Goal: Transaction & Acquisition: Purchase product/service

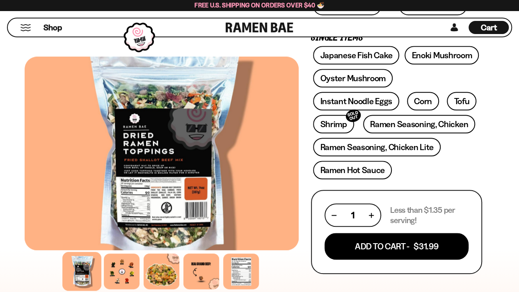
scroll to position [289, 0]
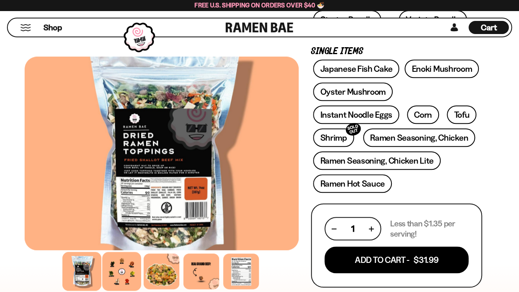
click at [122, 271] on div at bounding box center [122, 271] width 39 height 39
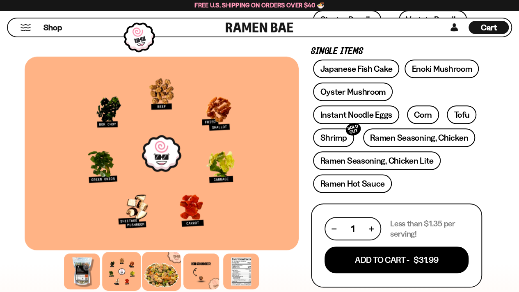
click at [158, 270] on div at bounding box center [161, 271] width 39 height 39
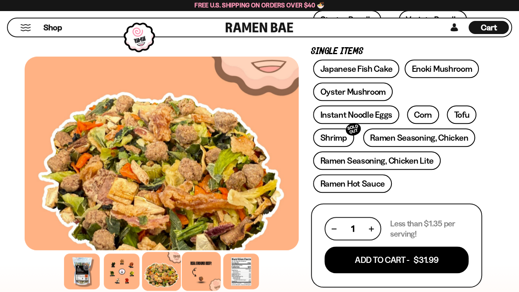
click at [199, 273] on div at bounding box center [201, 271] width 39 height 39
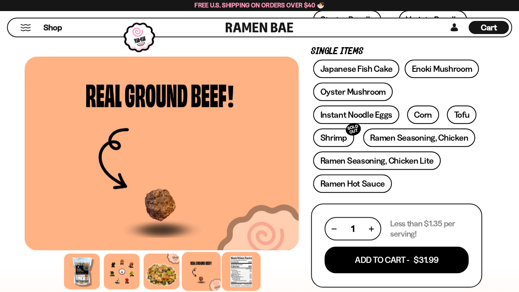
click at [232, 275] on div at bounding box center [241, 271] width 39 height 39
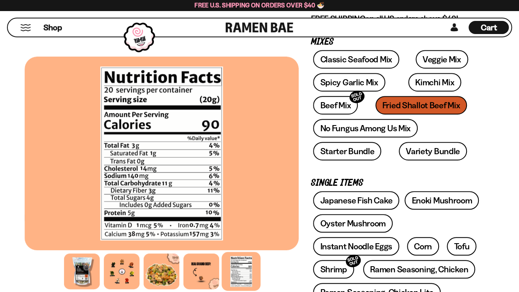
scroll to position [0, 0]
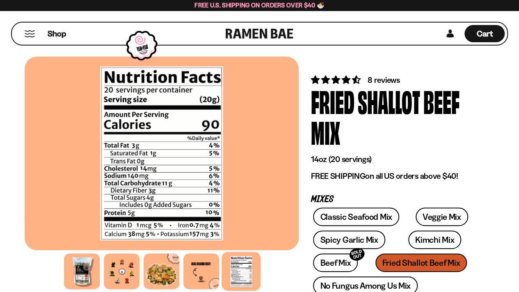
click at [32, 33] on button "Mobile Menu Trigger" at bounding box center [29, 33] width 11 height 7
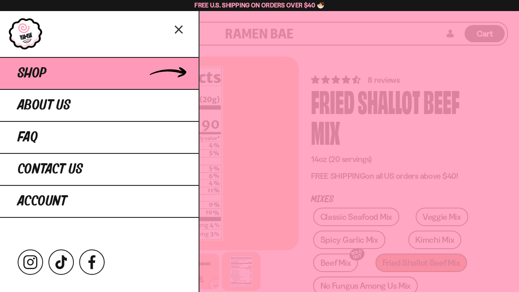
click at [42, 77] on span "Shop" at bounding box center [32, 73] width 29 height 15
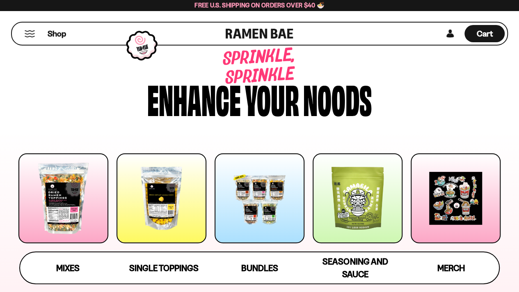
click at [259, 206] on div at bounding box center [260, 199] width 90 height 90
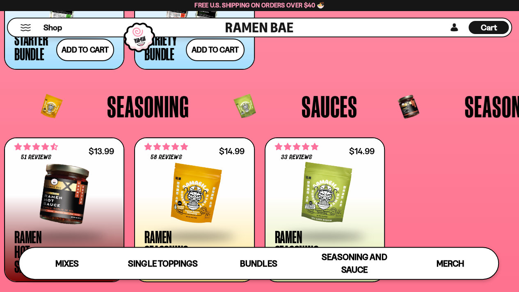
scroll to position [1608, 0]
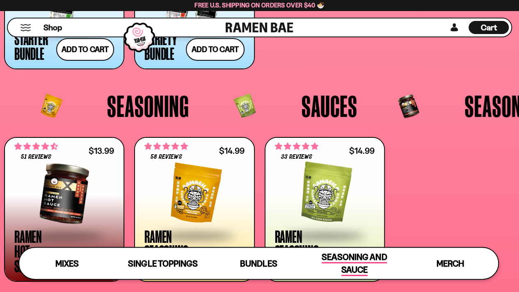
click at [346, 260] on span "Seasoning and Sauce" at bounding box center [354, 264] width 65 height 24
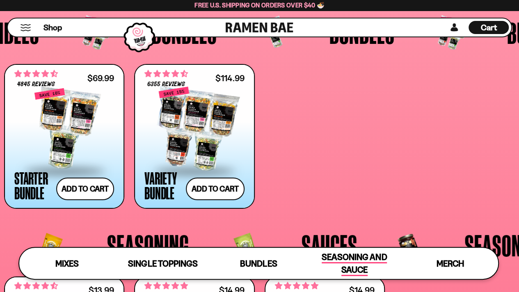
scroll to position [1471, 0]
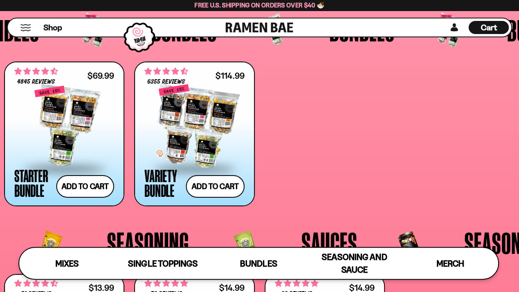
click at [185, 148] on div at bounding box center [194, 126] width 100 height 82
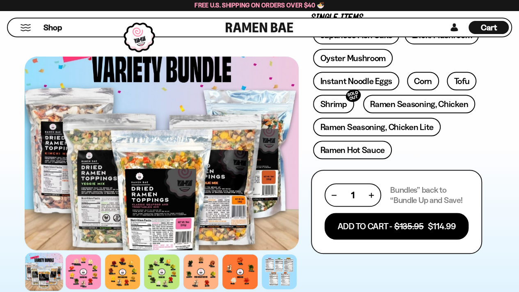
scroll to position [327, 0]
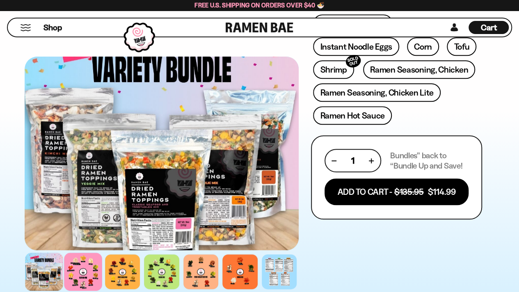
click at [84, 273] on div at bounding box center [83, 272] width 38 height 38
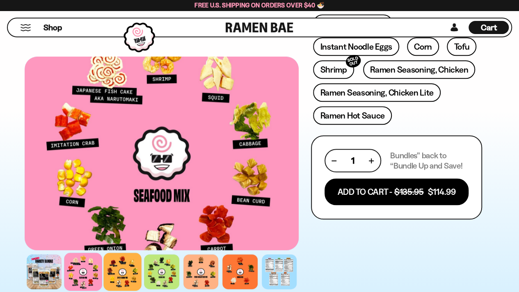
click at [124, 271] on div at bounding box center [122, 272] width 38 height 38
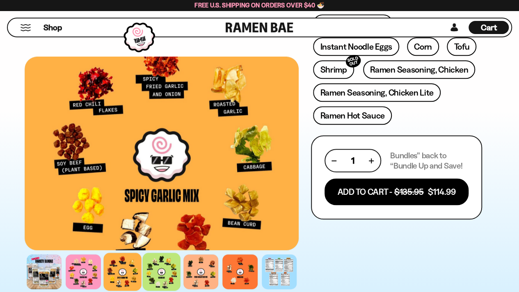
click at [164, 270] on div at bounding box center [161, 272] width 38 height 38
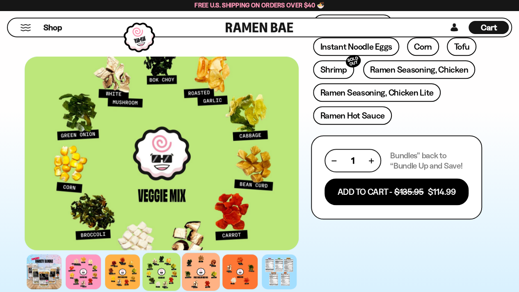
click at [198, 273] on div at bounding box center [201, 272] width 38 height 38
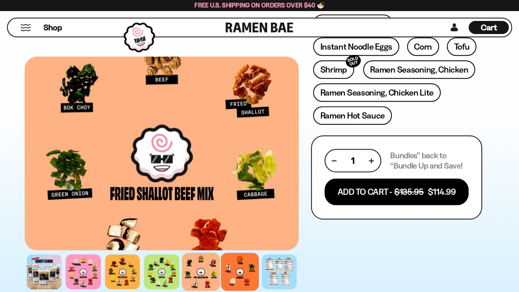
click at [240, 271] on div at bounding box center [240, 272] width 38 height 38
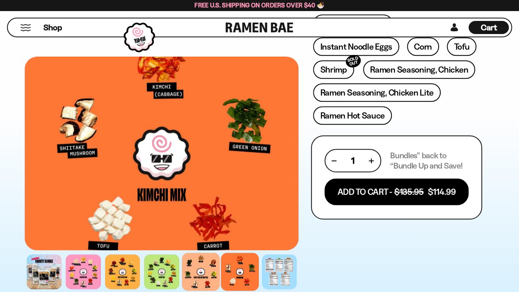
click at [196, 270] on div at bounding box center [201, 272] width 38 height 38
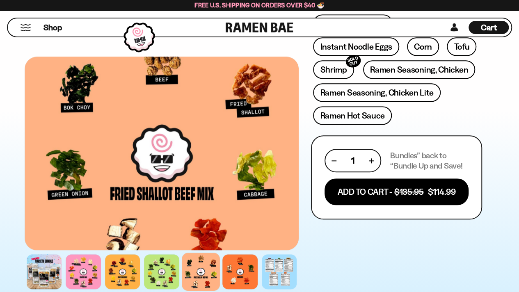
click at [197, 270] on div at bounding box center [201, 272] width 38 height 38
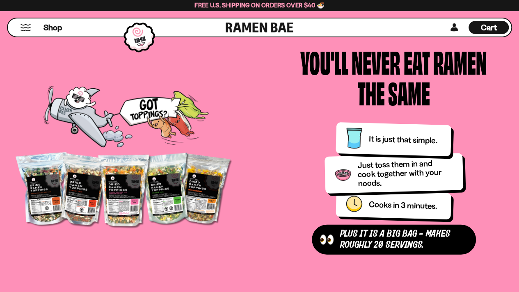
scroll to position [877, 0]
